Goal: Information Seeking & Learning: Learn about a topic

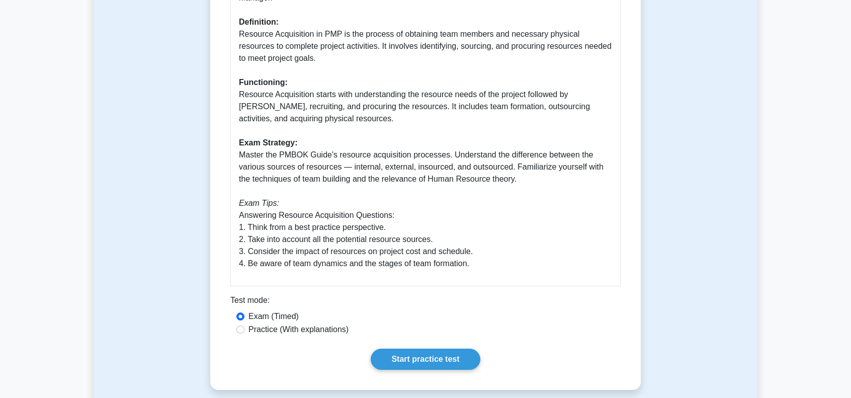
scroll to position [453, 0]
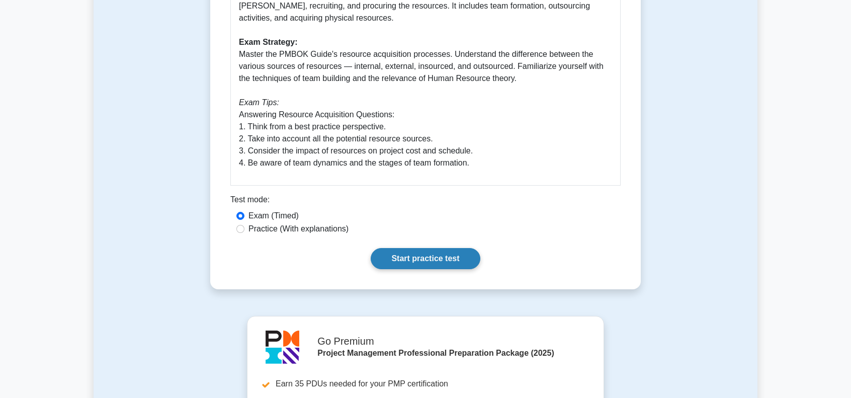
click at [436, 259] on link "Start practice test" at bounding box center [425, 258] width 109 height 21
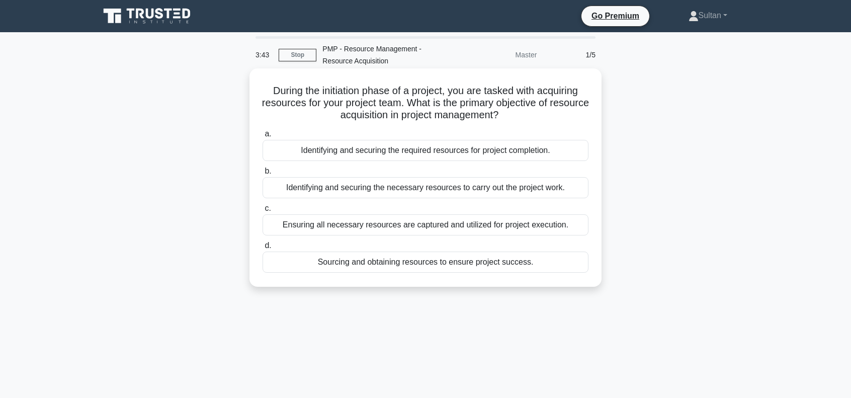
click at [469, 225] on div "Ensuring all necessary resources are captured and utilized for project executio…" at bounding box center [426, 224] width 326 height 21
click at [263, 212] on input "c. Ensuring all necessary resources are captured and utilized for project execu…" at bounding box center [263, 208] width 0 height 7
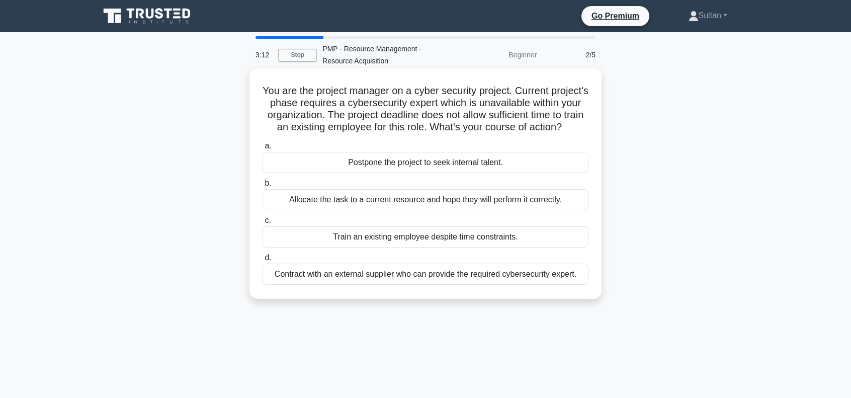
click at [329, 285] on div "Contract with an external supplier who can provide the required cybersecurity e…" at bounding box center [426, 274] width 326 height 21
click at [263, 261] on input "d. Contract with an external supplier who can provide the required cybersecurit…" at bounding box center [263, 258] width 0 height 7
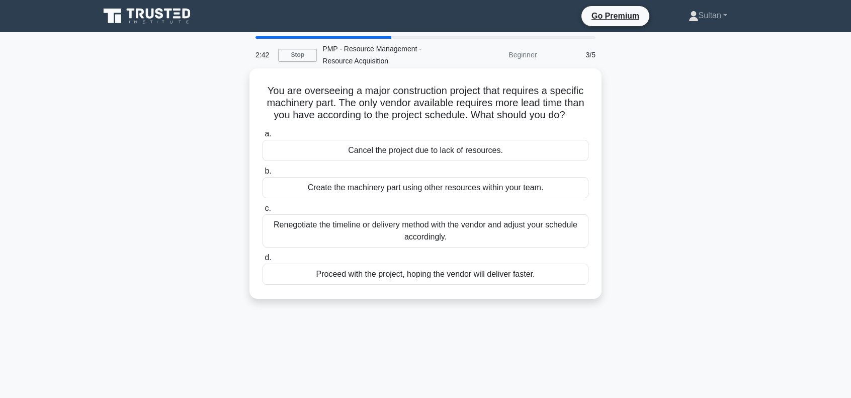
click at [415, 233] on div "Renegotiate the timeline or delivery method with the vendor and adjust your sch…" at bounding box center [426, 230] width 326 height 33
click at [263, 212] on input "c. Renegotiate the timeline or delivery method with the vendor and adjust your …" at bounding box center [263, 208] width 0 height 7
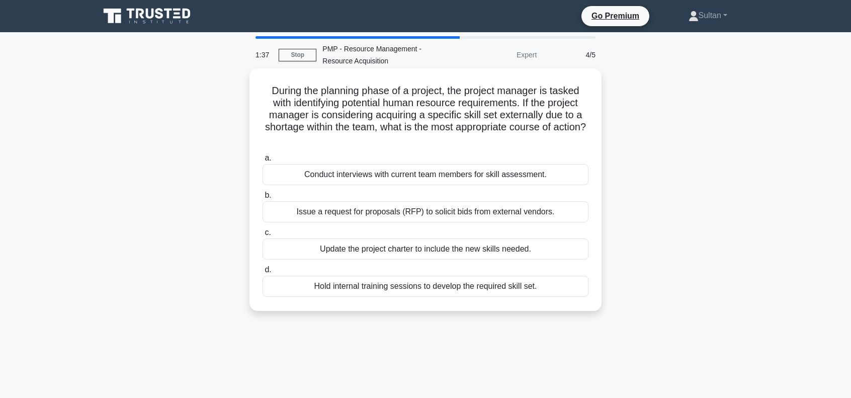
click at [433, 210] on div "Issue a request for proposals (RFP) to solicit bids from external vendors." at bounding box center [426, 211] width 326 height 21
click at [263, 199] on input "b. Issue a request for proposals (RFP) to solicit bids from external vendors." at bounding box center [263, 195] width 0 height 7
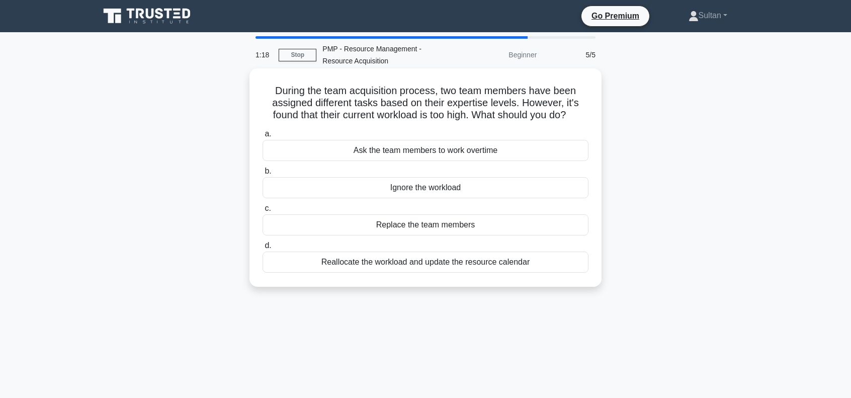
click at [405, 261] on div "Reallocate the workload and update the resource calendar" at bounding box center [426, 262] width 326 height 21
click at [263, 249] on input "d. Reallocate the workload and update the resource calendar" at bounding box center [263, 245] width 0 height 7
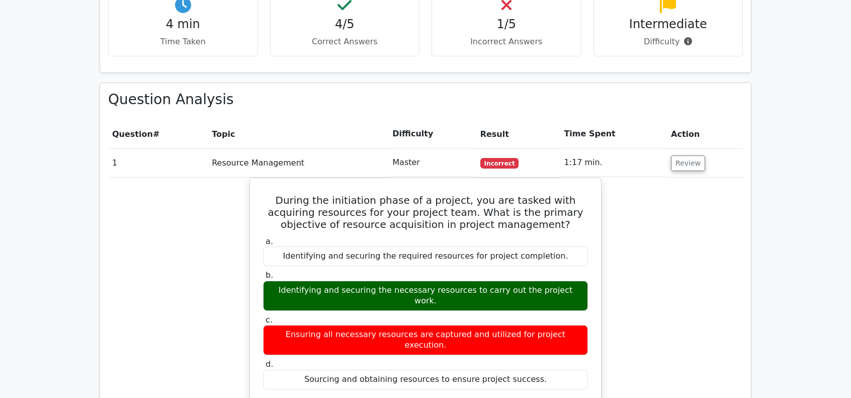
scroll to position [654, 0]
